Goal: Information Seeking & Learning: Learn about a topic

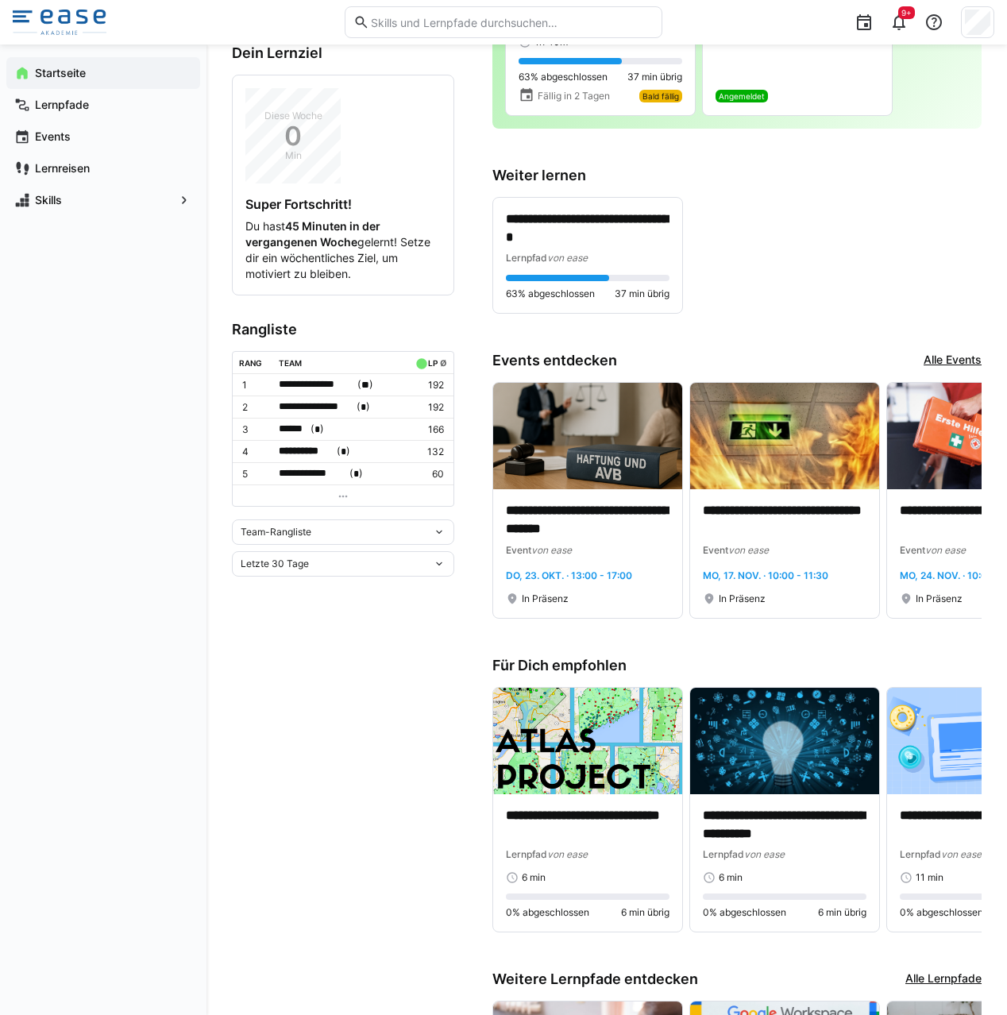
scroll to position [201, 0]
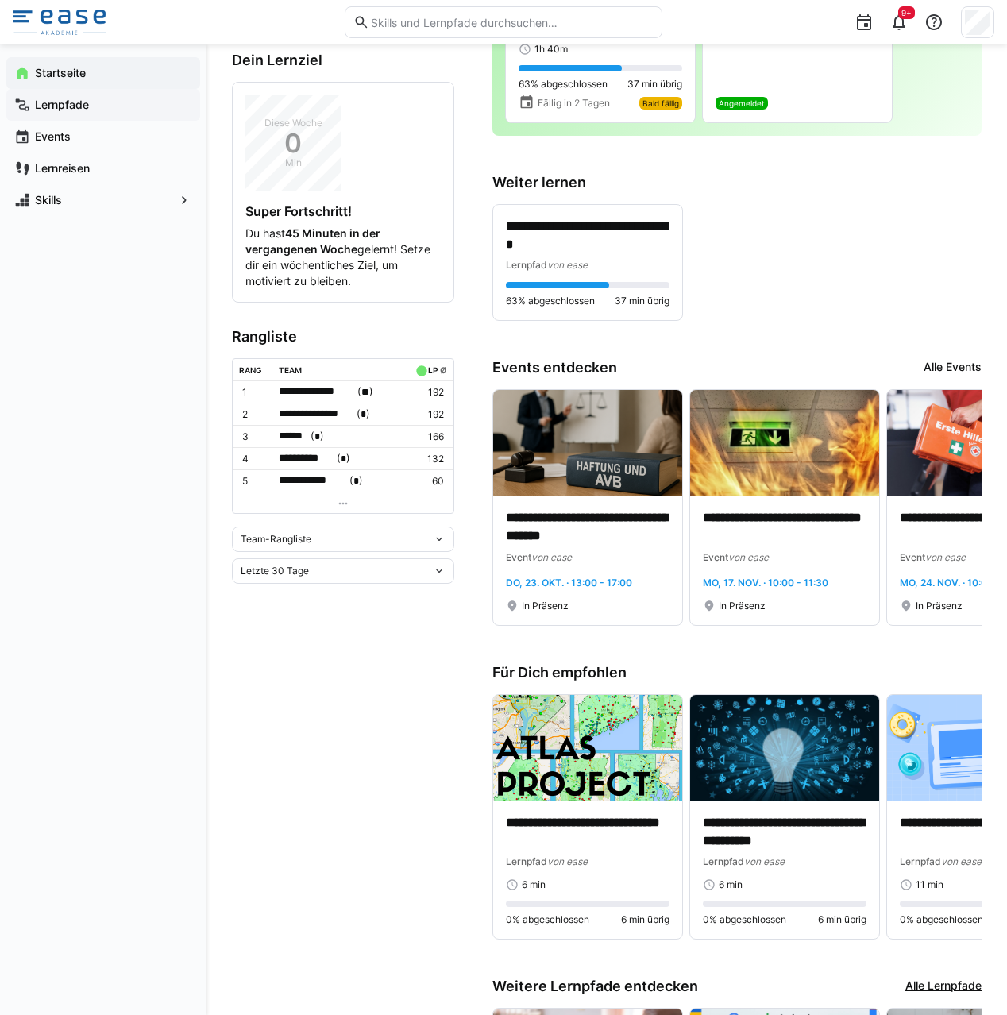
click at [105, 103] on span "Lernpfade" at bounding box center [113, 105] width 160 height 16
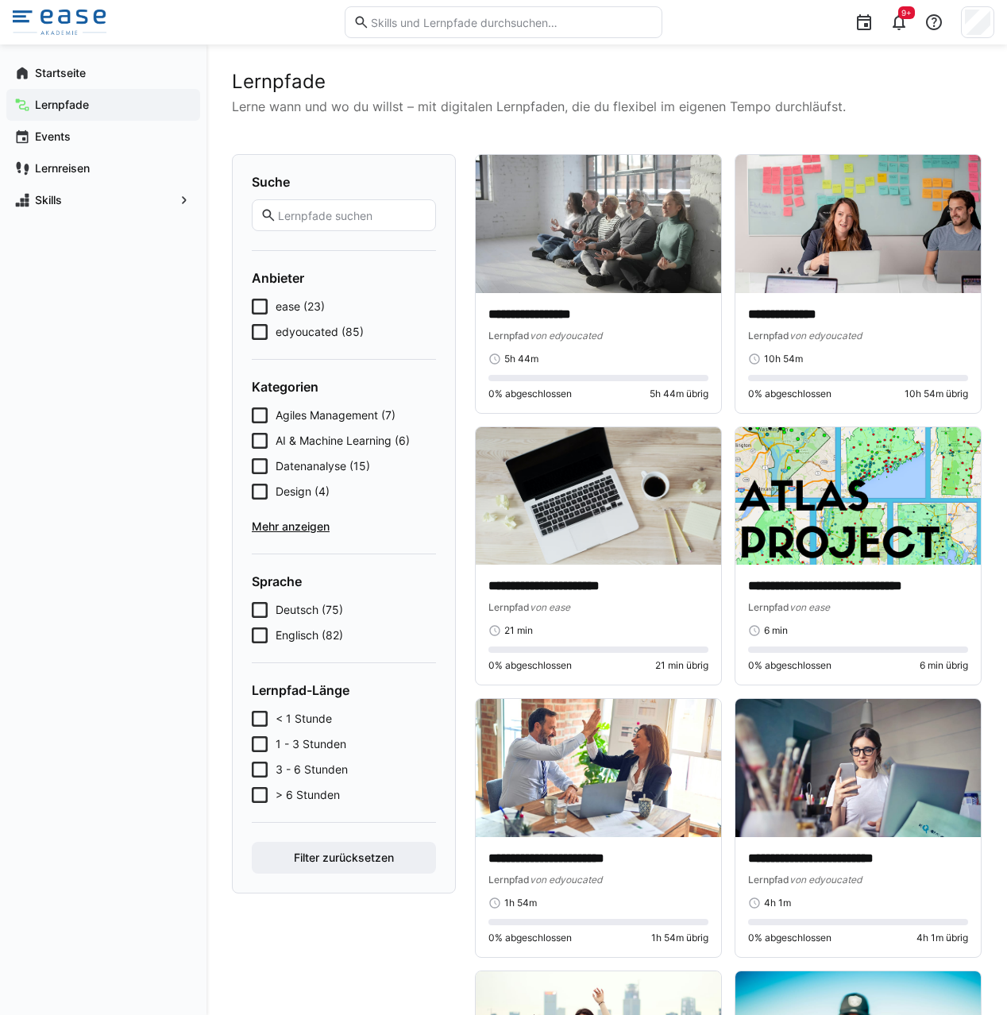
click at [264, 308] on icon at bounding box center [260, 307] width 16 height 16
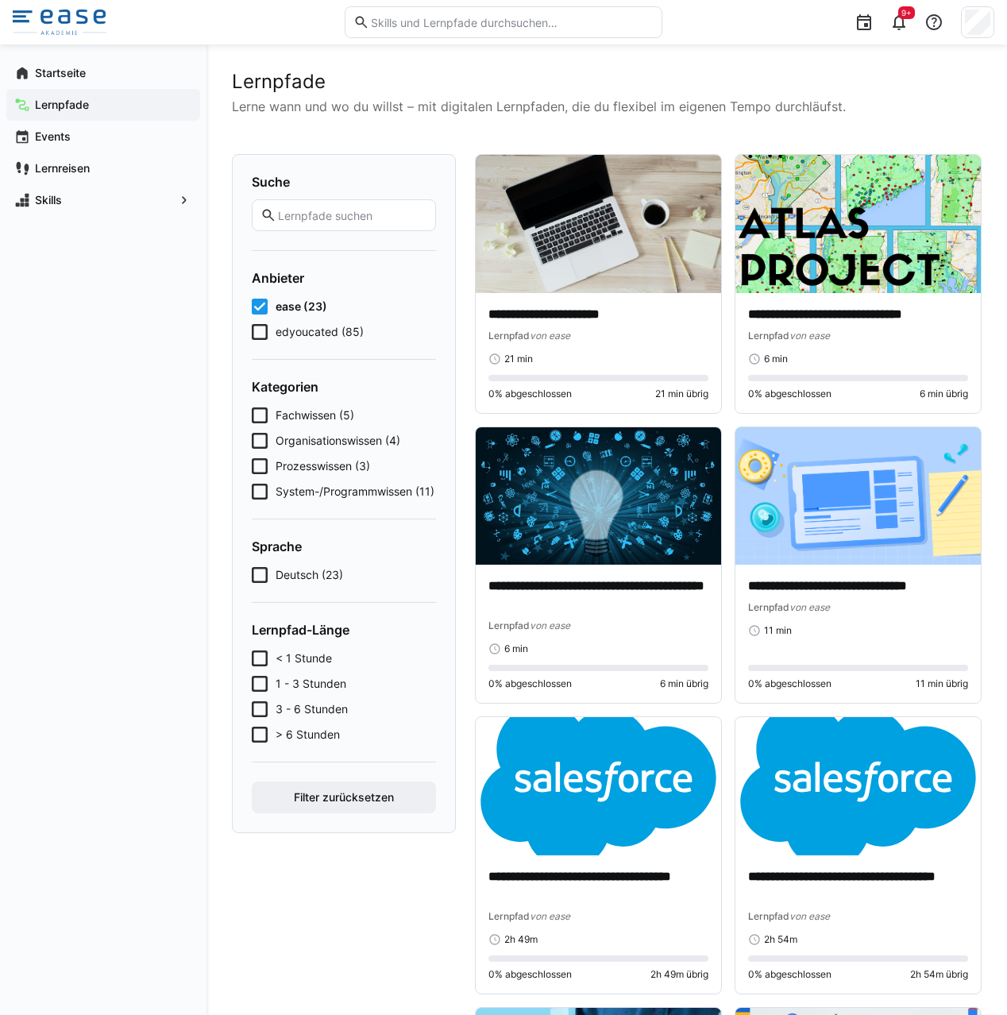
click at [263, 308] on icon at bounding box center [260, 307] width 16 height 16
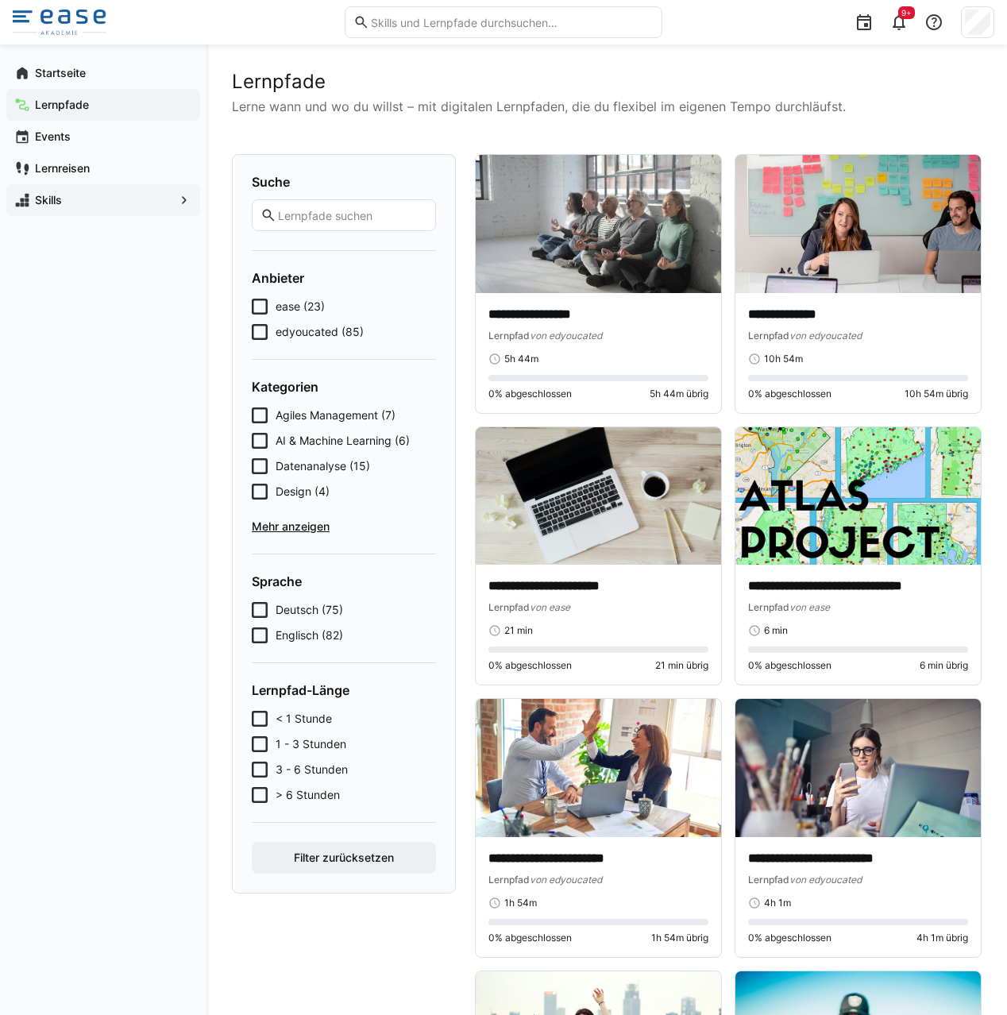
click at [80, 200] on span "Skills" at bounding box center [103, 200] width 141 height 16
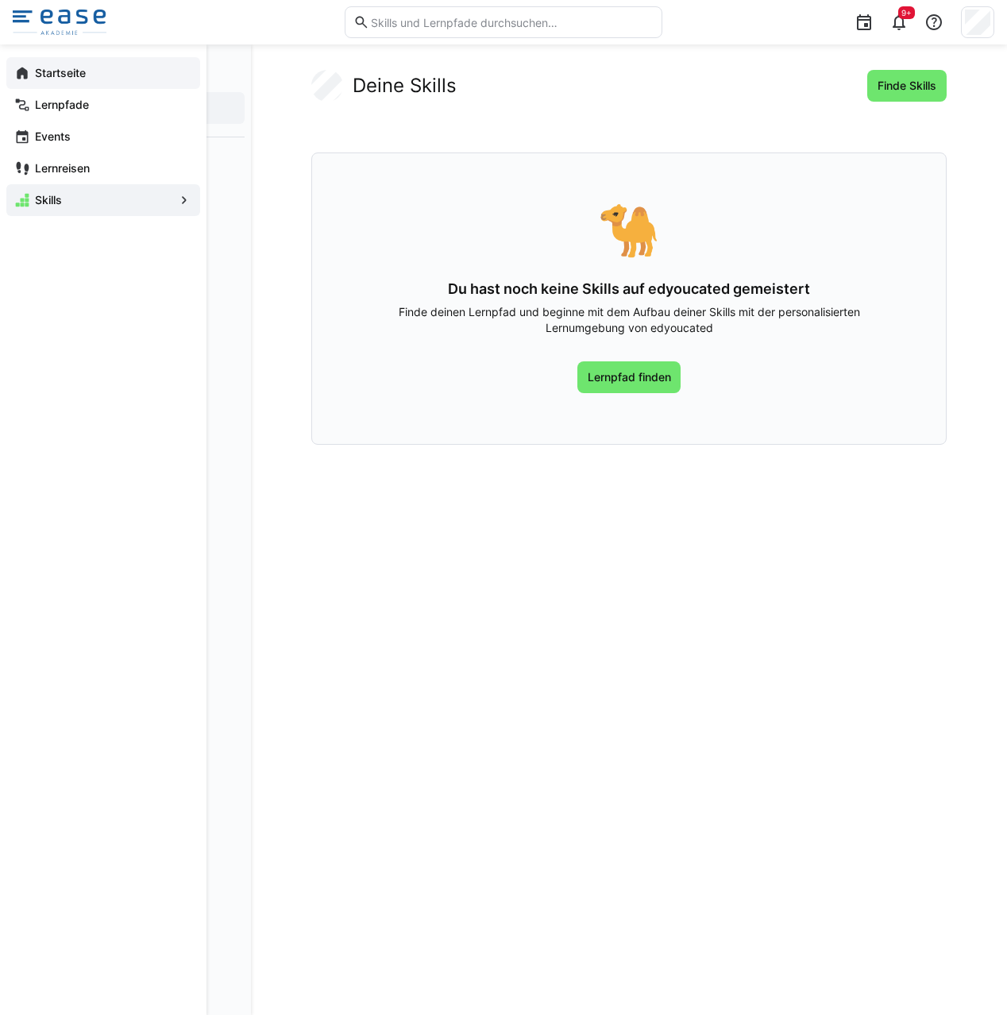
click at [48, 80] on span "Startseite" at bounding box center [113, 73] width 160 height 16
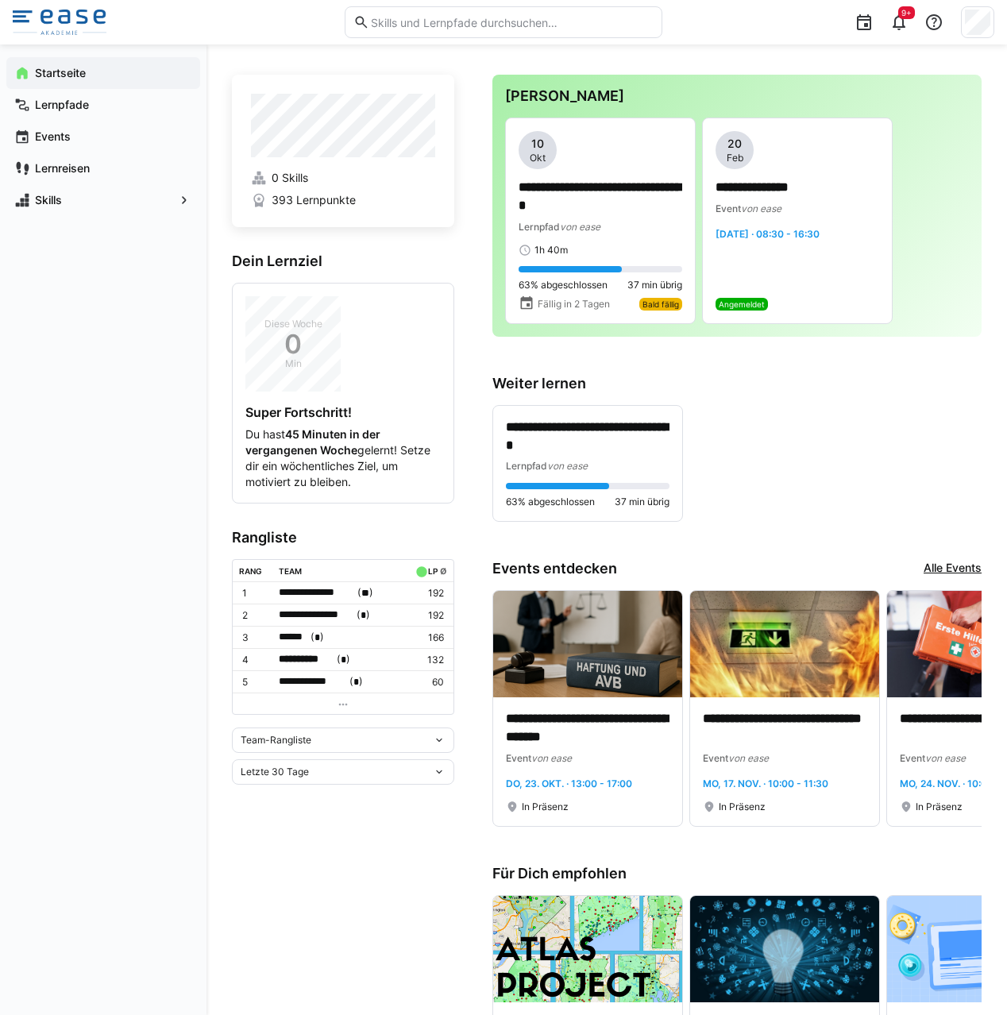
click at [339, 767] on div "Letzte 30 Tage" at bounding box center [337, 772] width 192 height 11
click at [314, 768] on div "Letzte 30 Tage" at bounding box center [337, 772] width 192 height 11
click at [0, 0] on app-navigation-label "Lernpfade" at bounding box center [0, 0] width 0 height 0
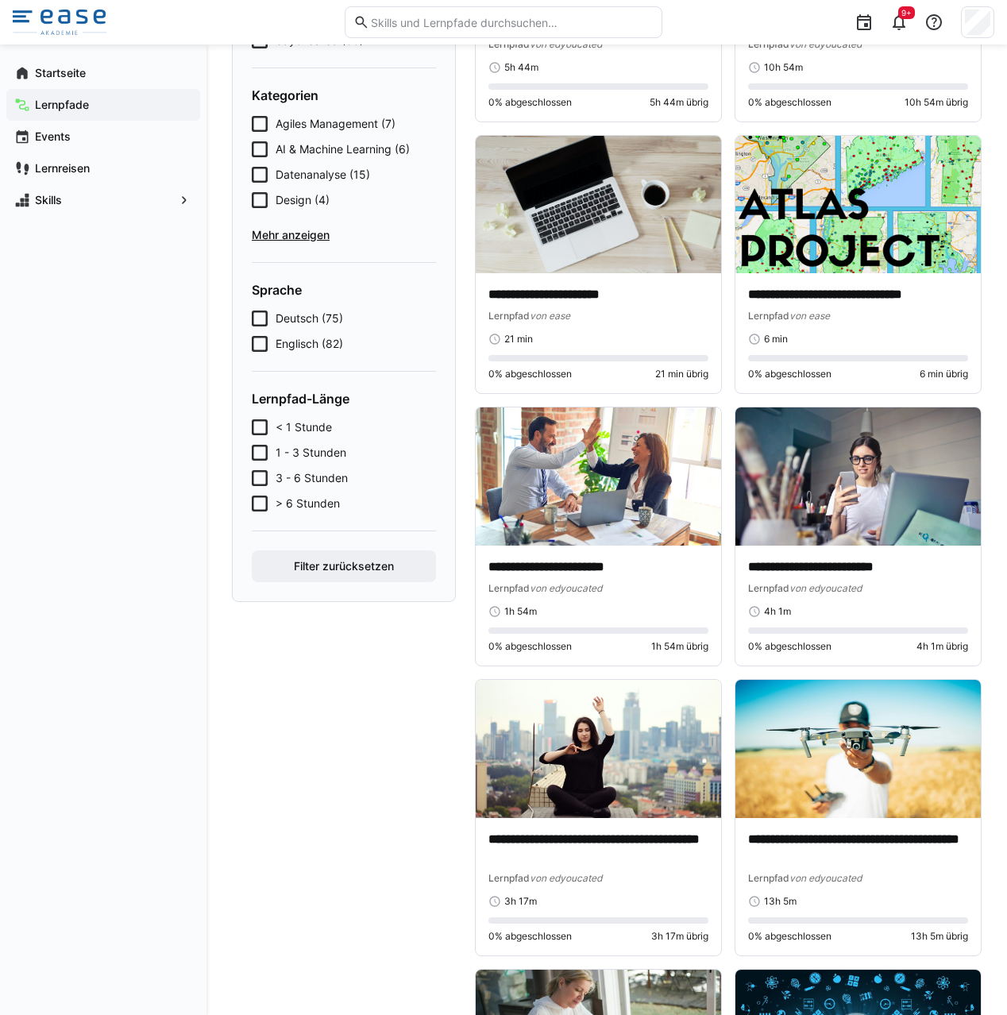
scroll to position [191, 0]
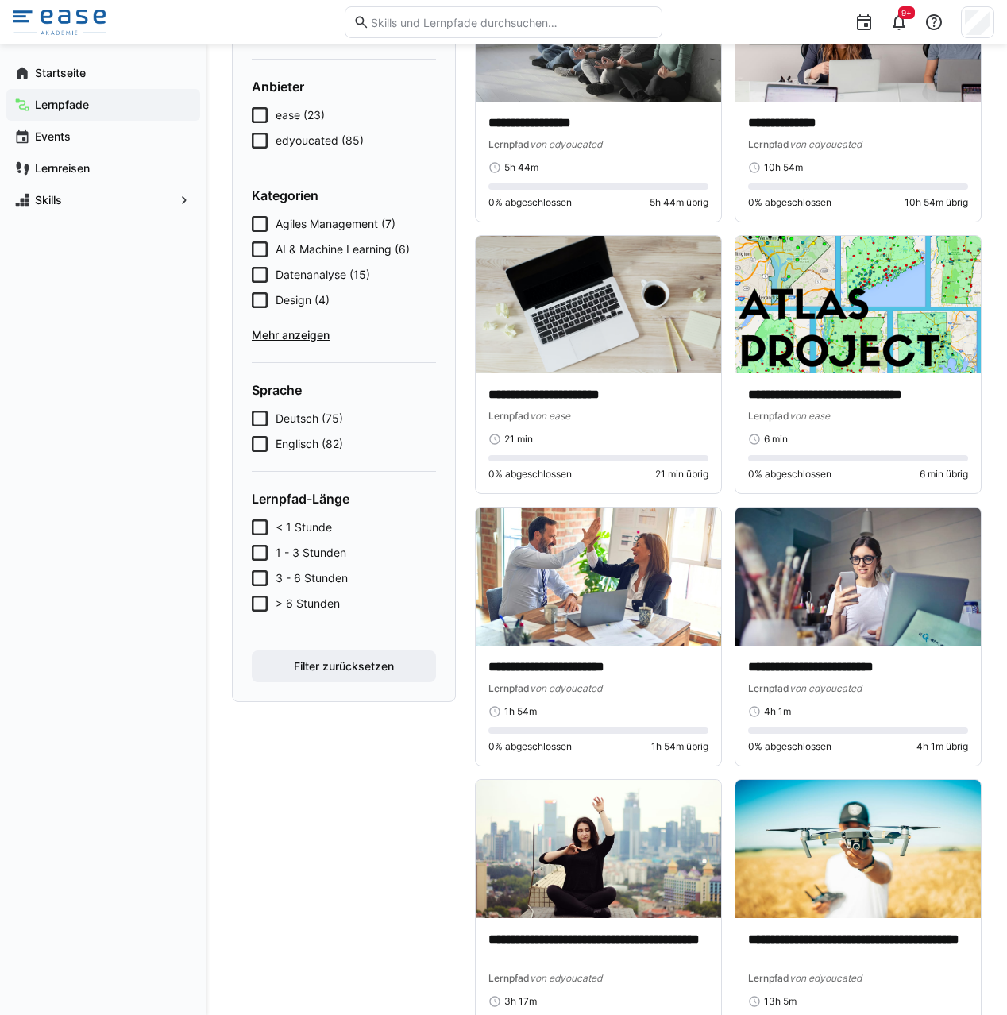
drag, startPoint x: 100, startPoint y: 66, endPoint x: 234, endPoint y: 54, distance: 134.8
click at [101, 66] on span "Startseite" at bounding box center [113, 73] width 160 height 16
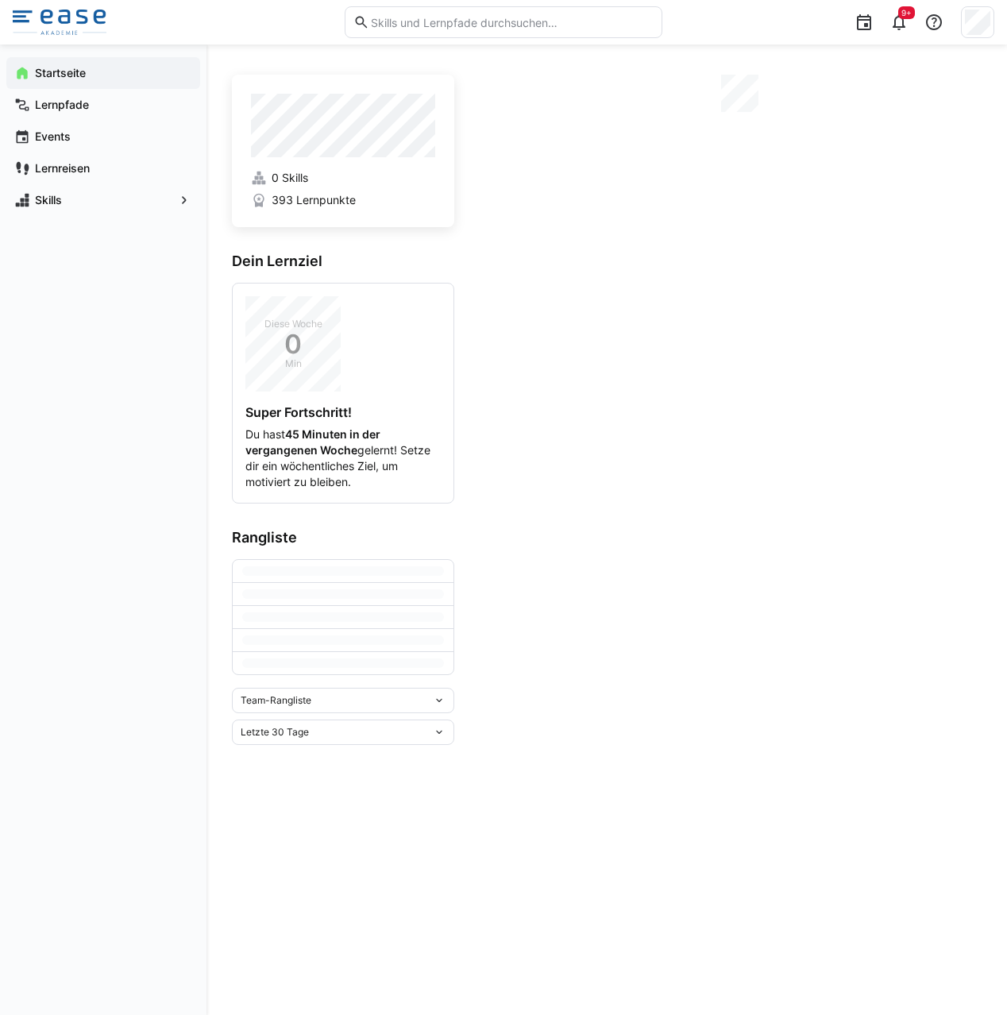
click at [369, 29] on eds-icon at bounding box center [362, 22] width 16 height 16
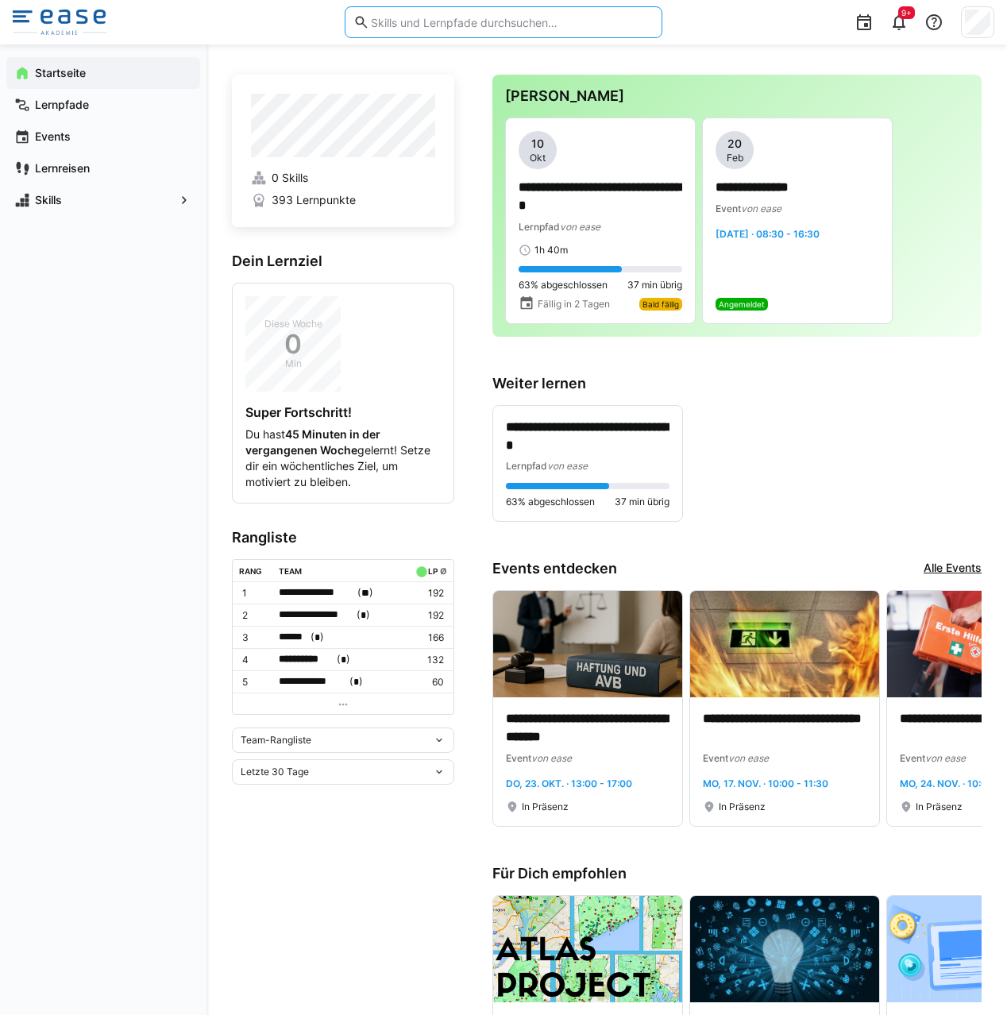
click at [397, 17] on input "text" at bounding box center [511, 22] width 284 height 14
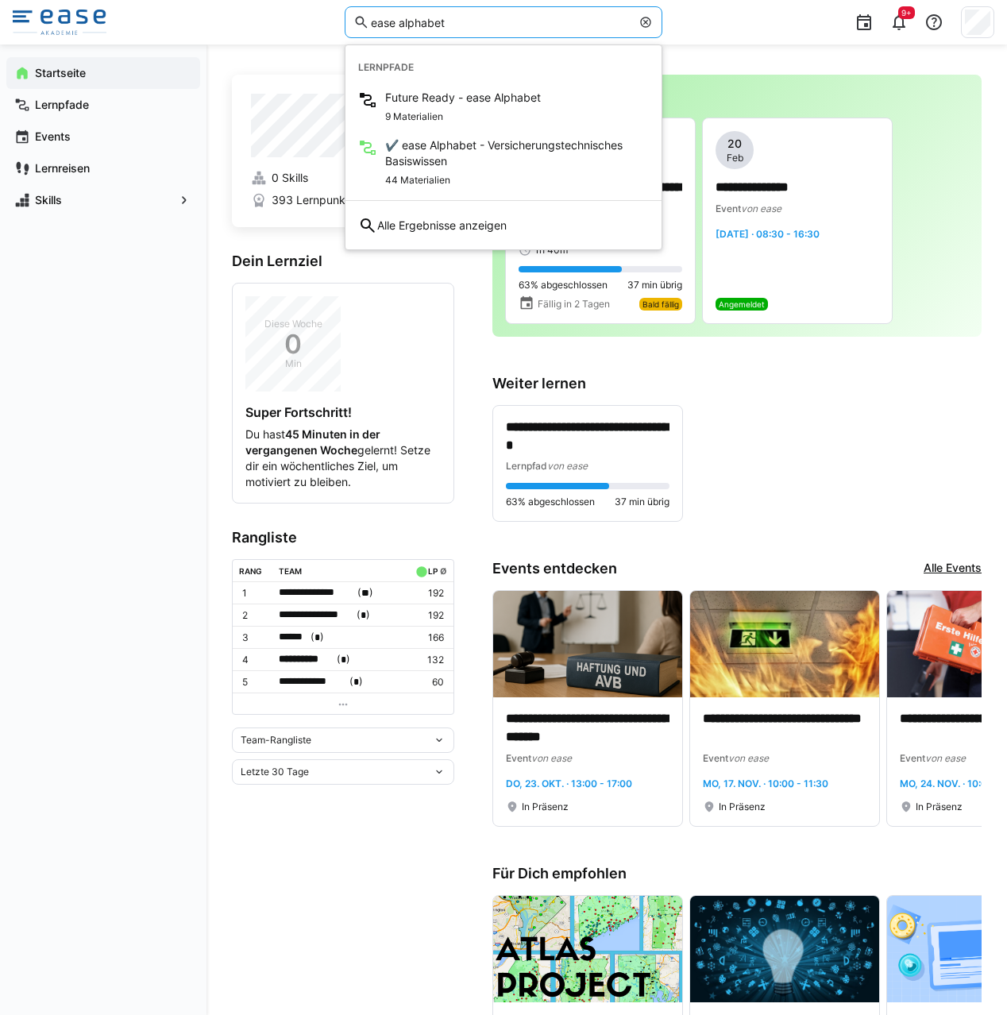
type input "ease alphabet"
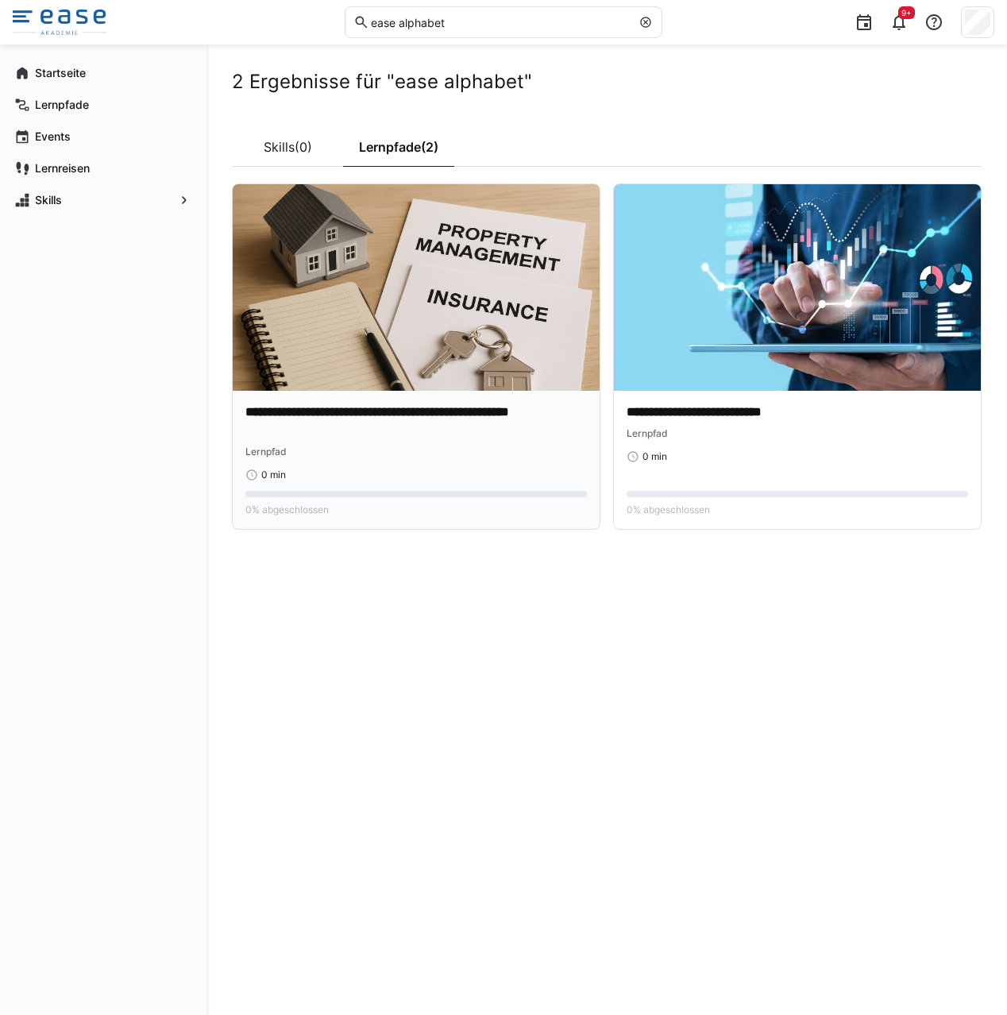
click at [393, 358] on img at bounding box center [416, 287] width 367 height 207
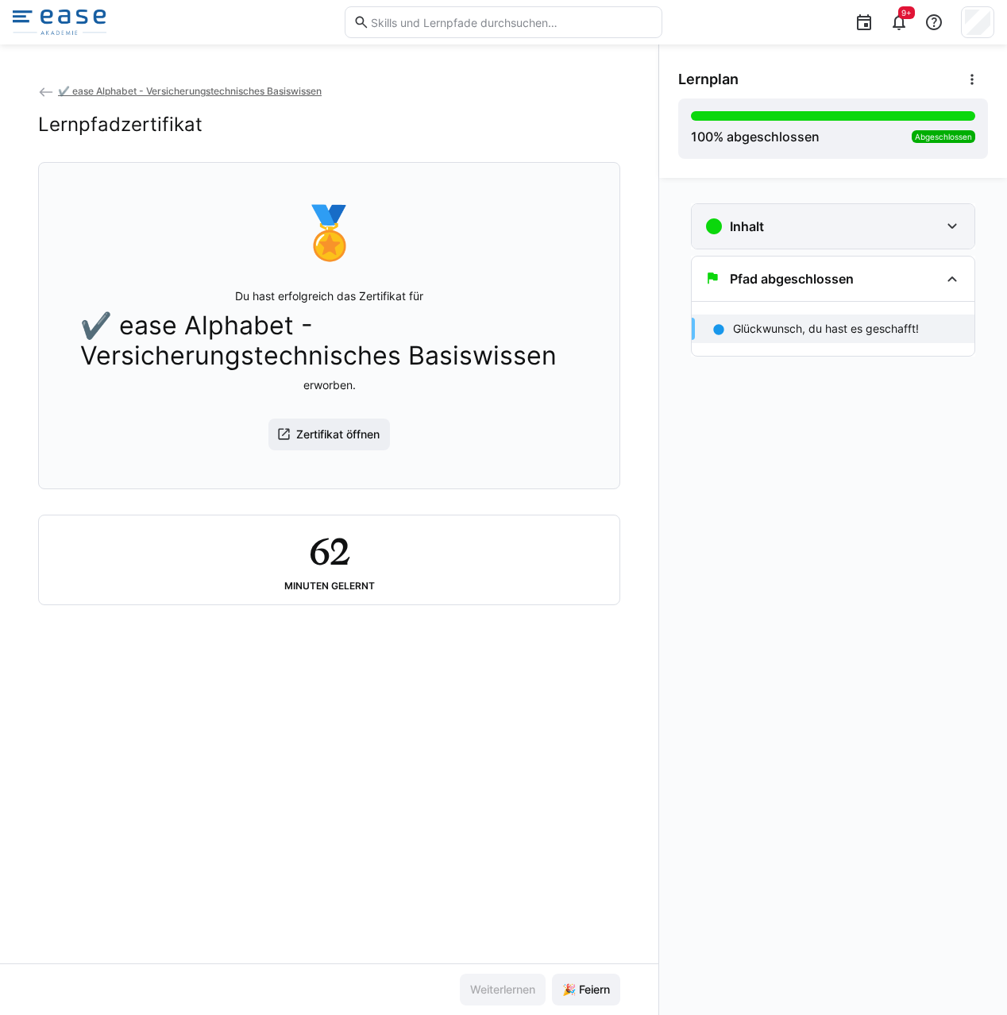
click at [784, 238] on div "Inhalt" at bounding box center [833, 226] width 283 height 44
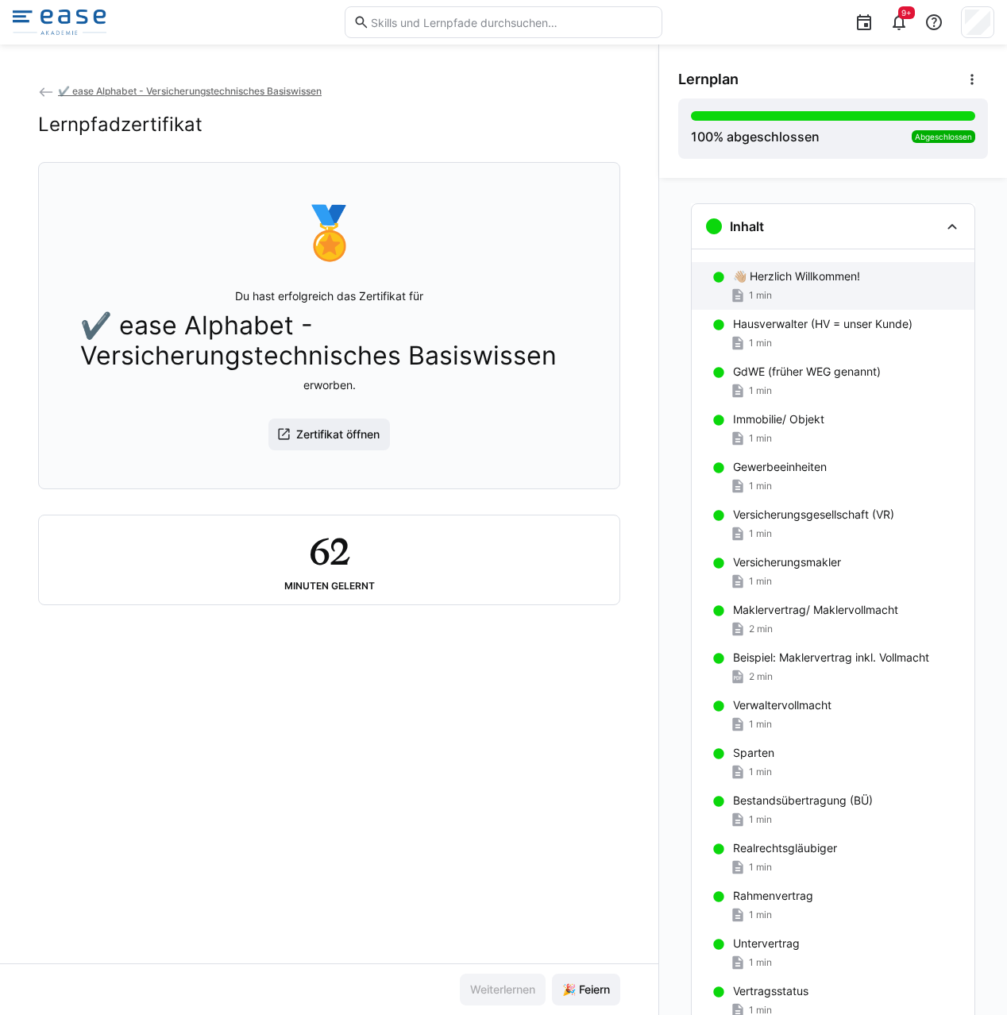
click at [775, 284] on div "👋🏼 Herzlich Willkommen! 1 min" at bounding box center [833, 286] width 283 height 48
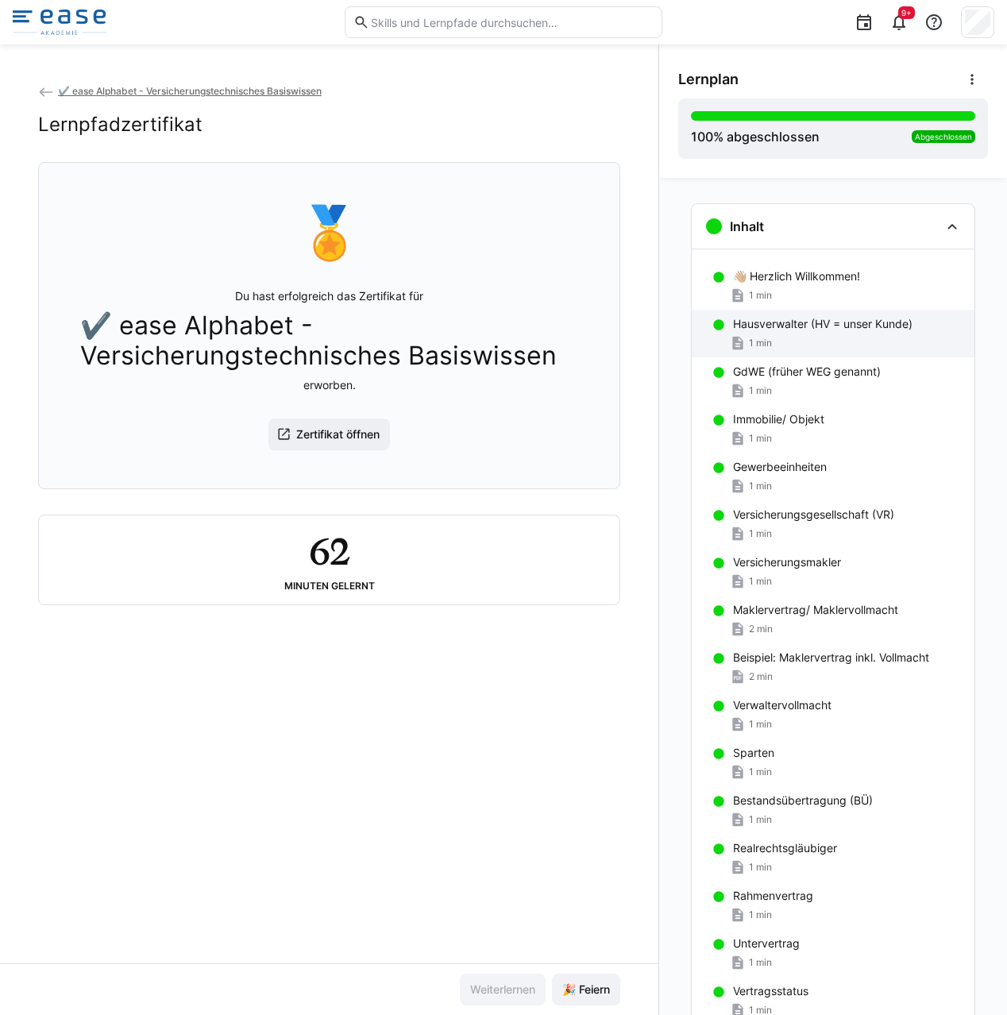
scroll to position [25, 0]
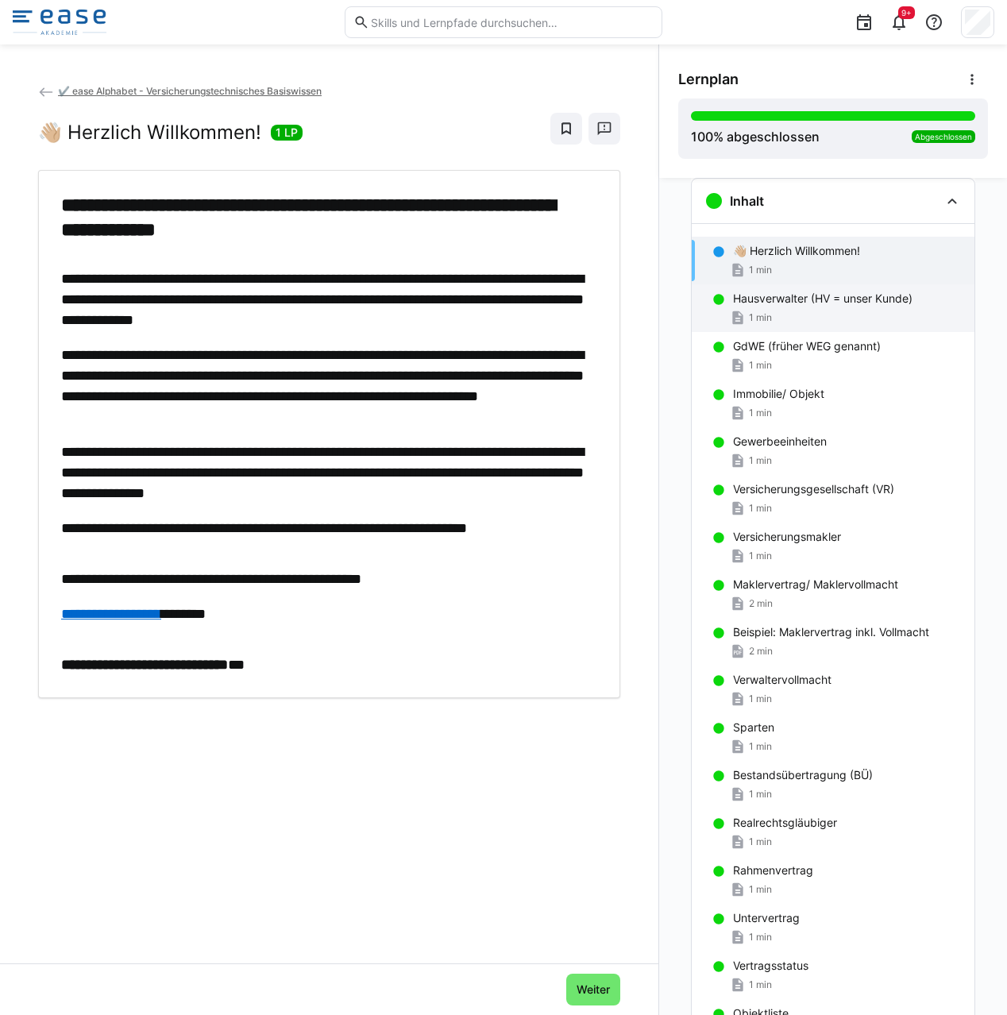
click at [788, 319] on div "1 min" at bounding box center [847, 318] width 229 height 16
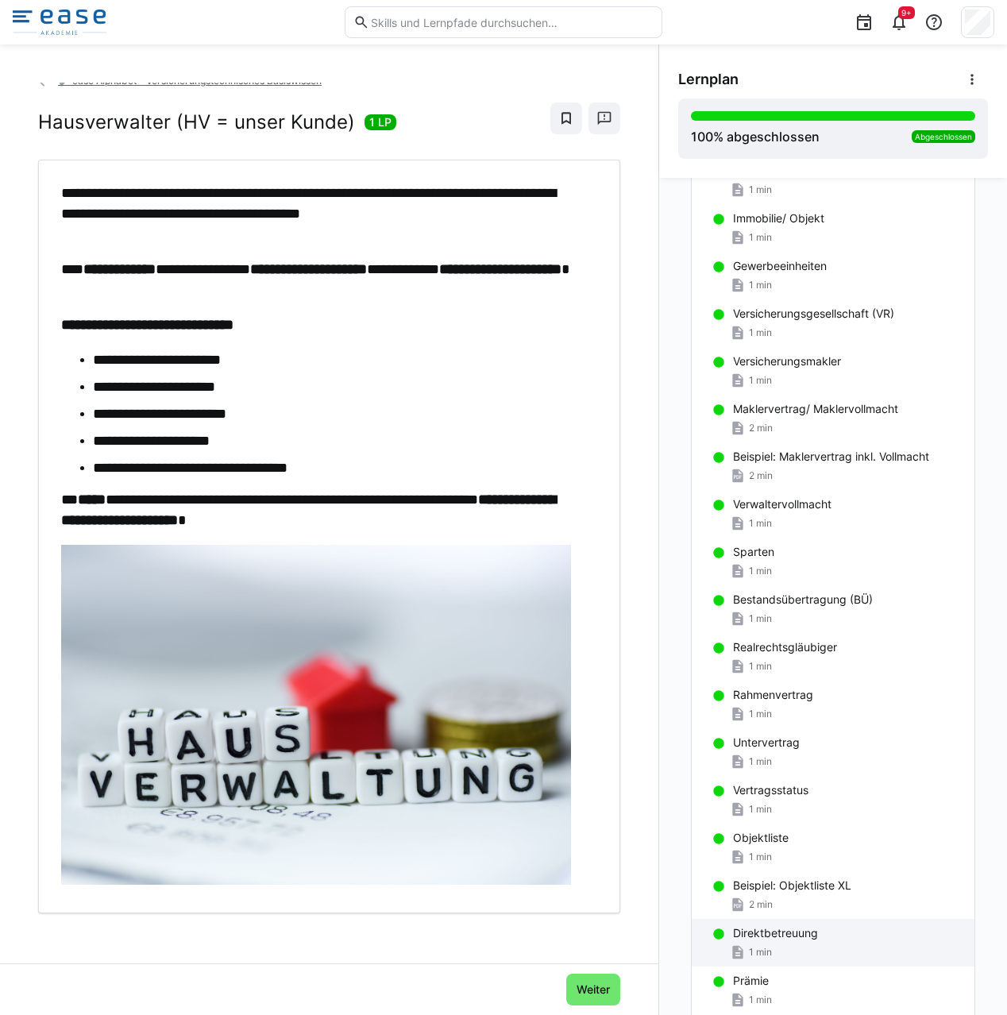
scroll to position [0, 0]
